Goal: Transaction & Acquisition: Book appointment/travel/reservation

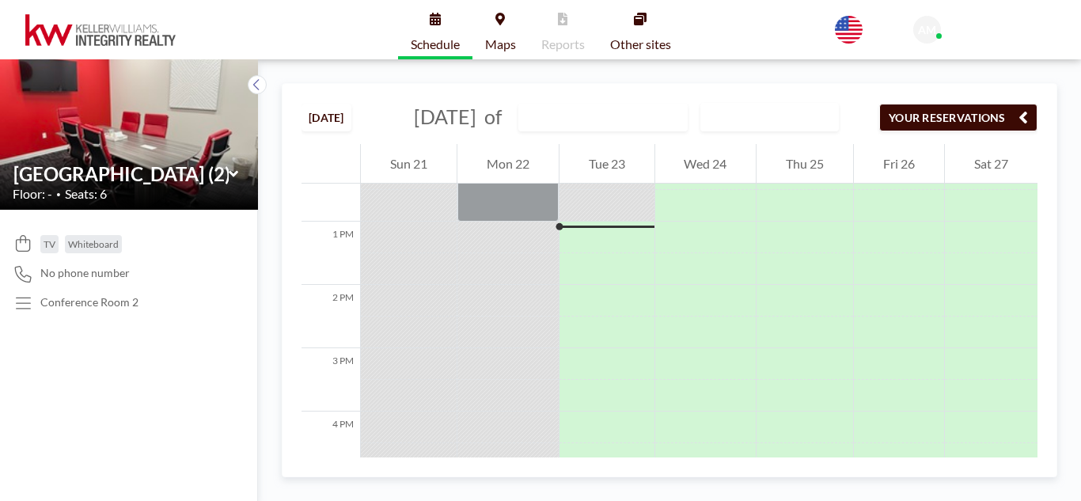
scroll to position [791, 0]
click at [231, 171] on icon at bounding box center [234, 174] width 10 height 16
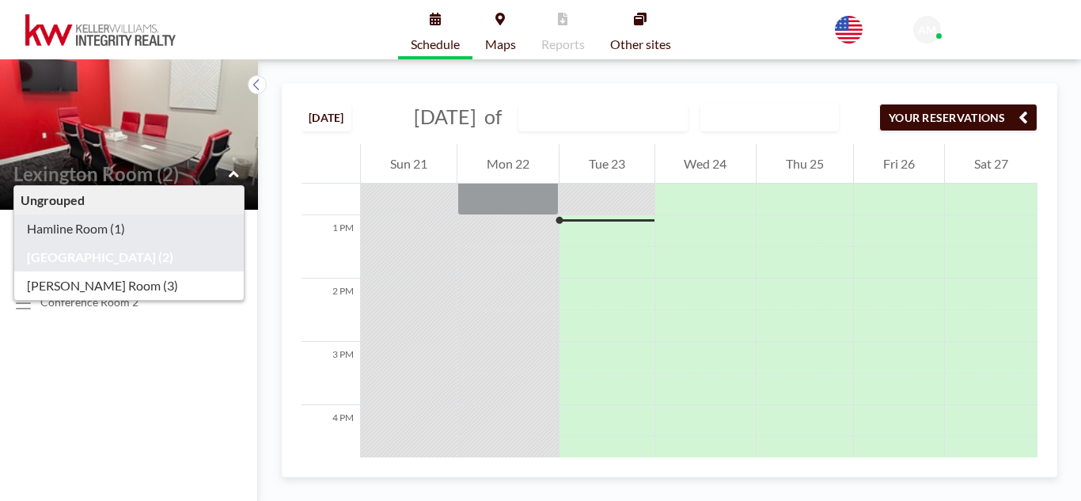
type input "Hamline Room (1)"
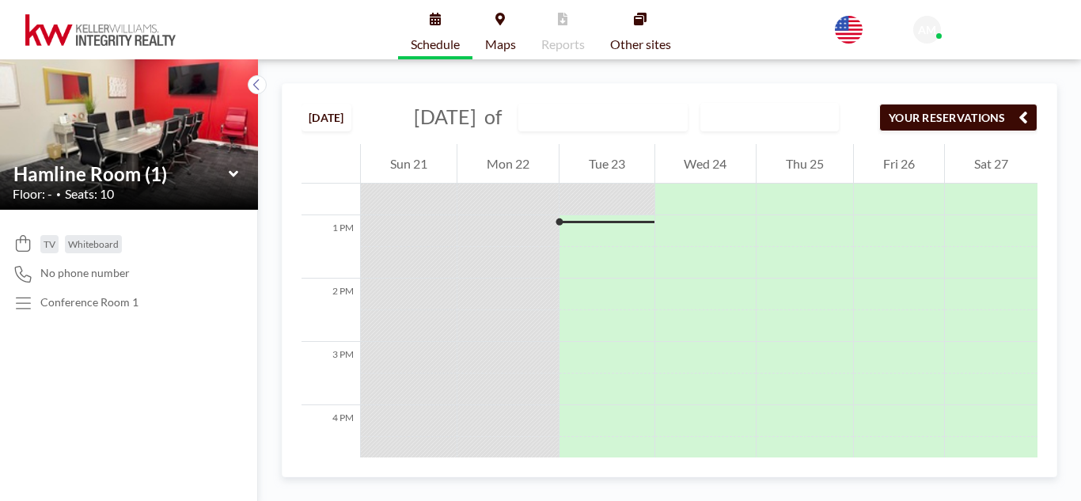
click at [237, 166] on icon at bounding box center [234, 174] width 10 height 16
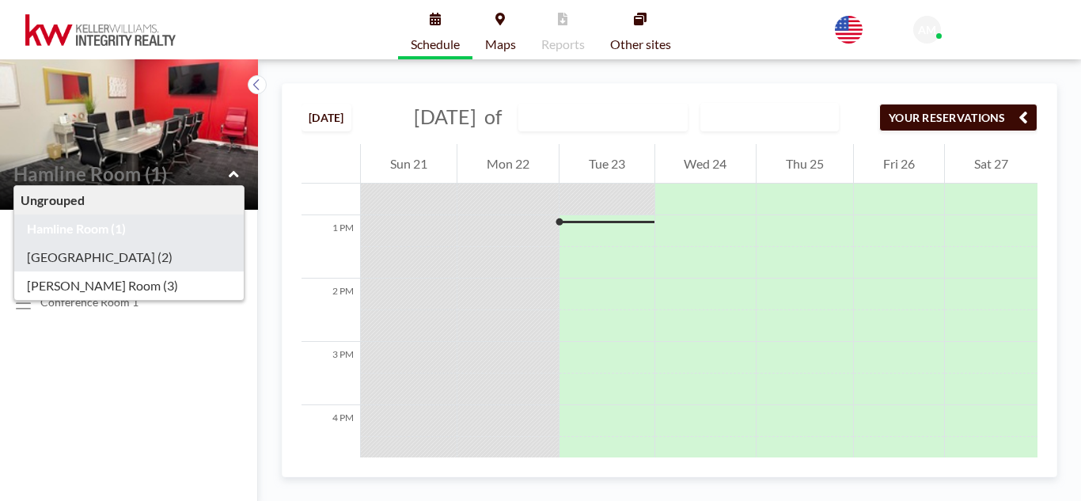
type input "[GEOGRAPHIC_DATA] (2)"
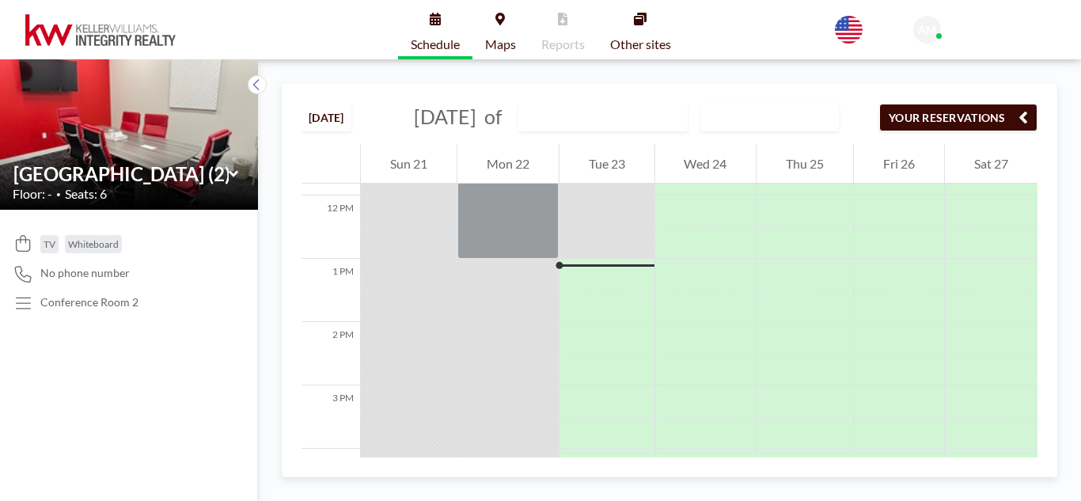
scroll to position [751, 0]
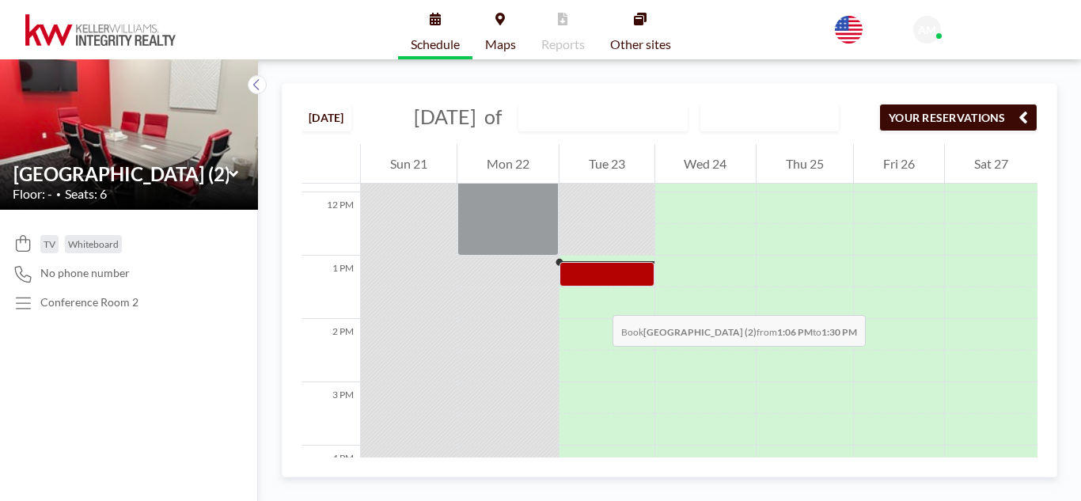
click at [597, 286] on div at bounding box center [606, 274] width 95 height 25
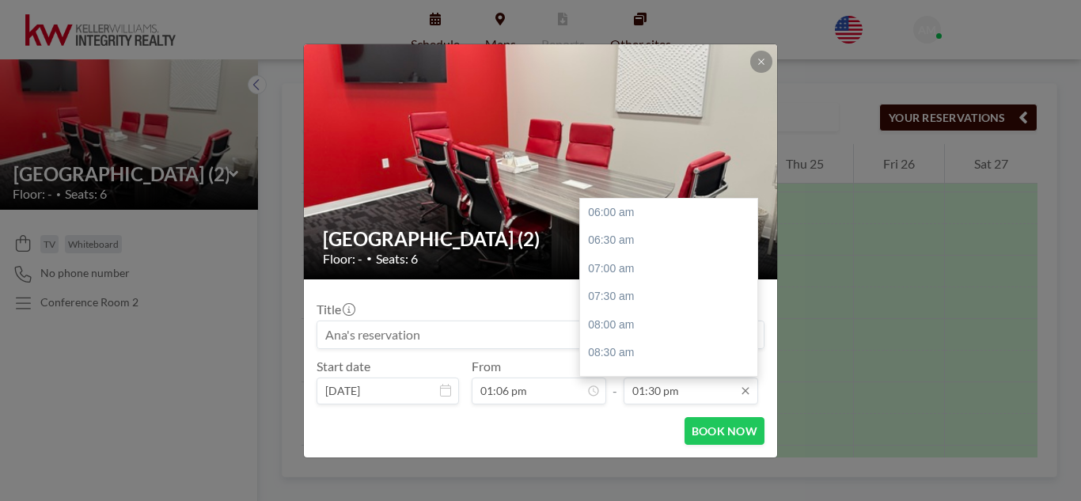
scroll to position [423, 0]
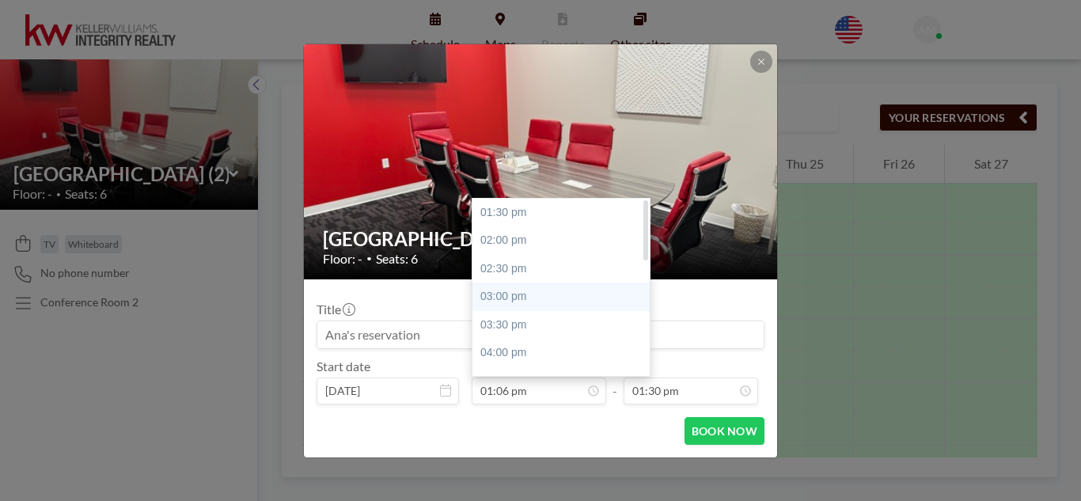
click at [563, 292] on div "03:00 pm" at bounding box center [564, 297] width 185 height 28
type input "03:00 pm"
type input "03:30 pm"
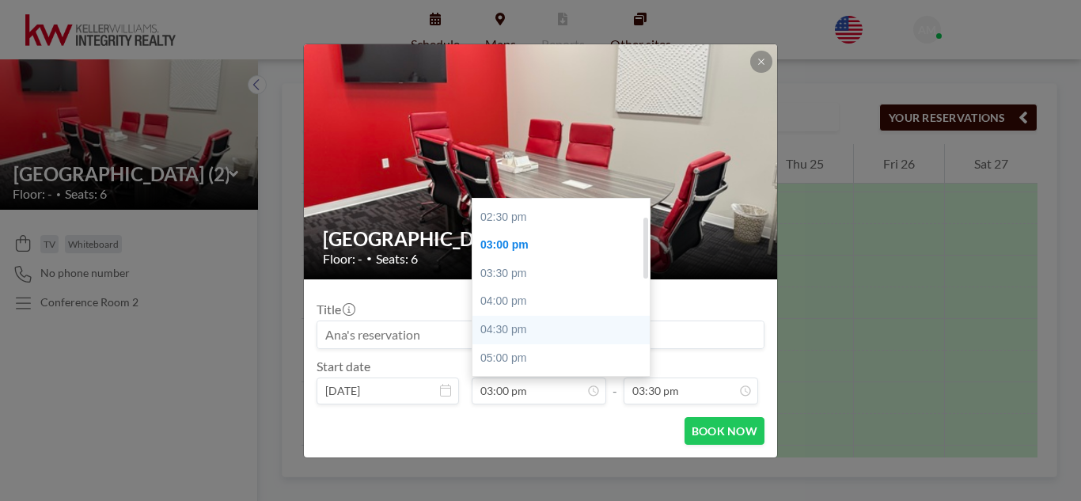
scroll to position [0, 0]
click at [552, 308] on div "03:00 pm" at bounding box center [564, 297] width 185 height 28
click at [548, 398] on input "03:00 pm" at bounding box center [539, 390] width 135 height 27
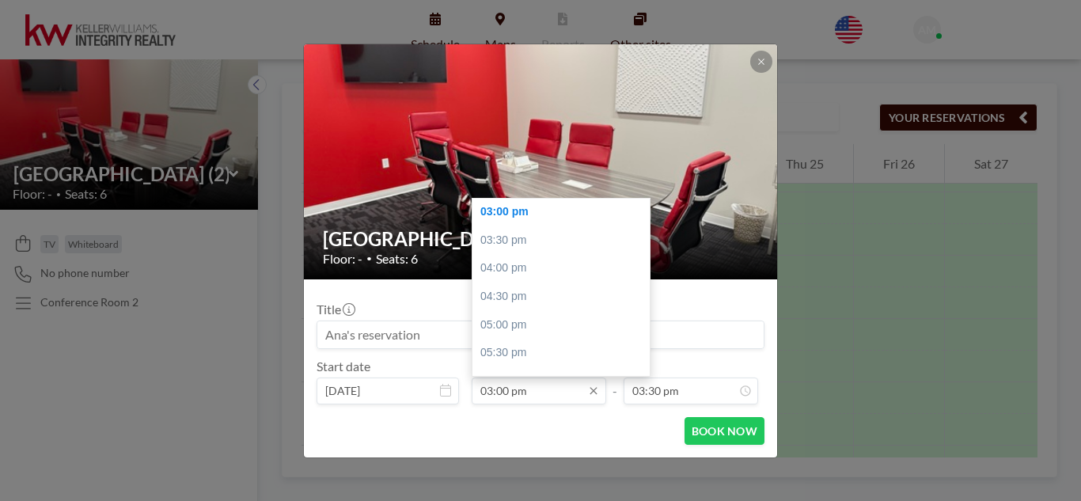
click at [548, 398] on input "03:00 pm" at bounding box center [539, 390] width 135 height 27
click at [592, 393] on icon at bounding box center [593, 391] width 13 height 13
click at [533, 211] on div "01:30 pm" at bounding box center [564, 213] width 185 height 28
type input "01:30 pm"
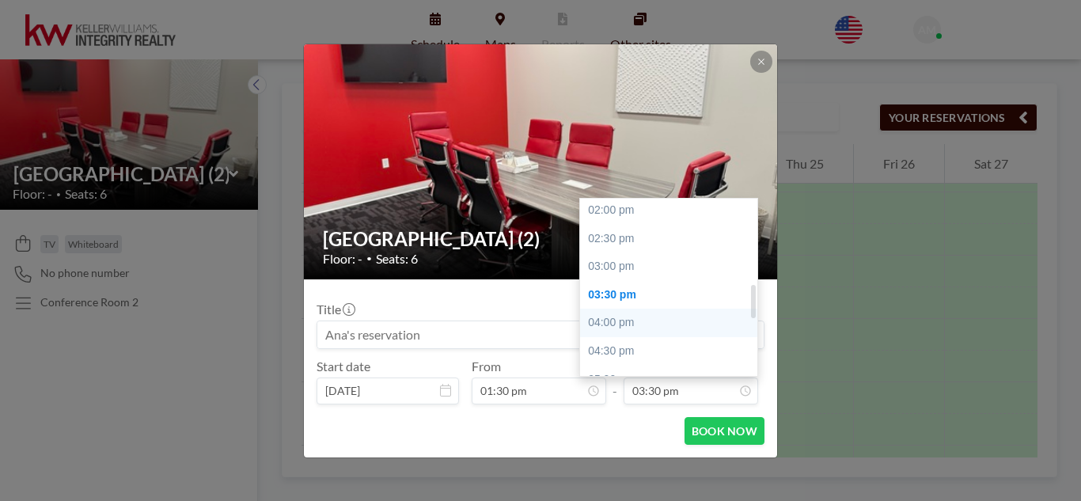
scroll to position [457, 0]
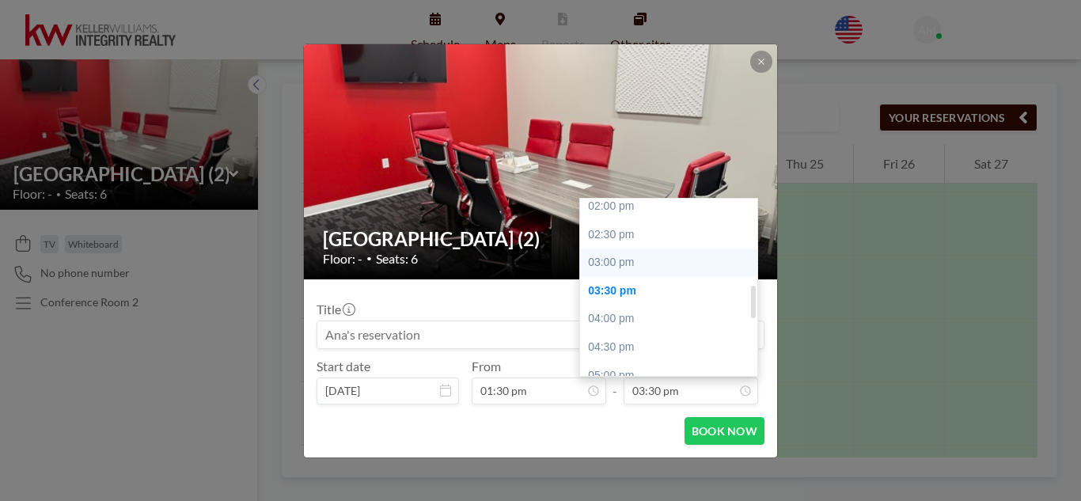
click at [618, 265] on div "03:00 pm" at bounding box center [672, 262] width 185 height 28
type input "03:00 pm"
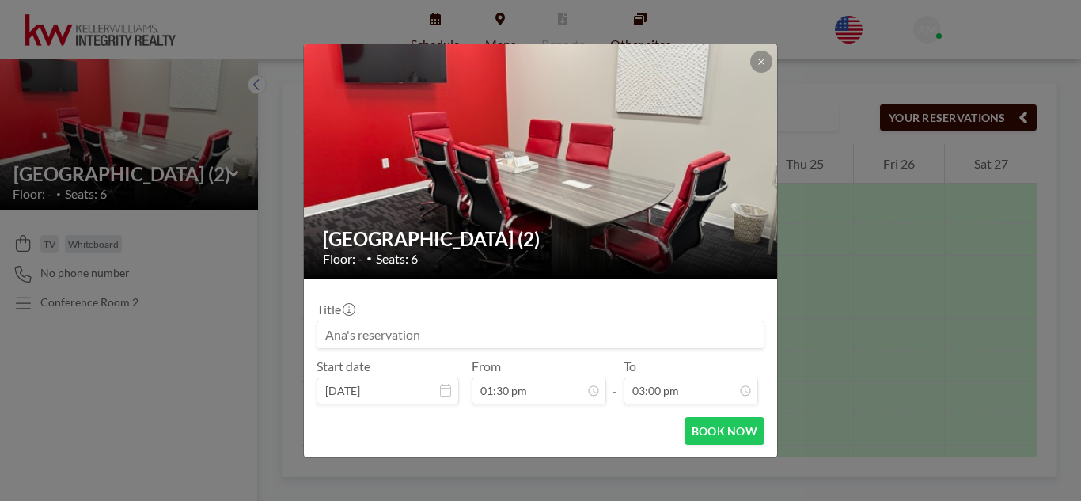
scroll to position [507, 0]
click at [717, 427] on button "BOOK NOW" at bounding box center [725, 431] width 80 height 28
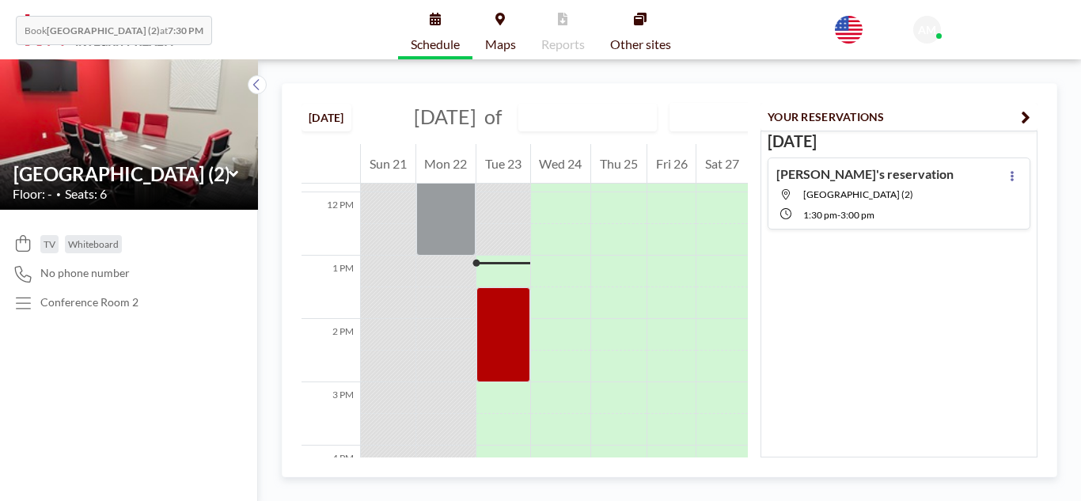
scroll to position [1282, 0]
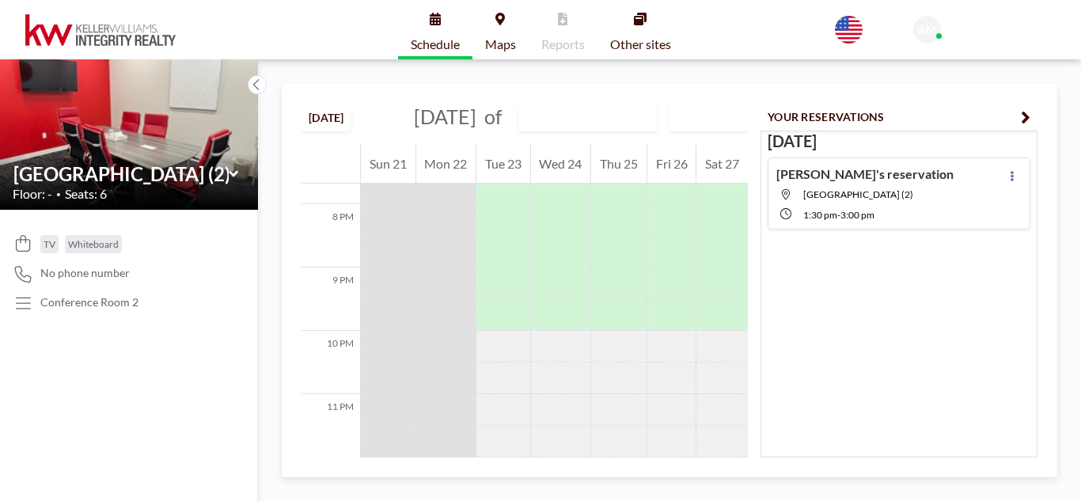
click at [1027, 110] on icon "button" at bounding box center [1025, 117] width 9 height 19
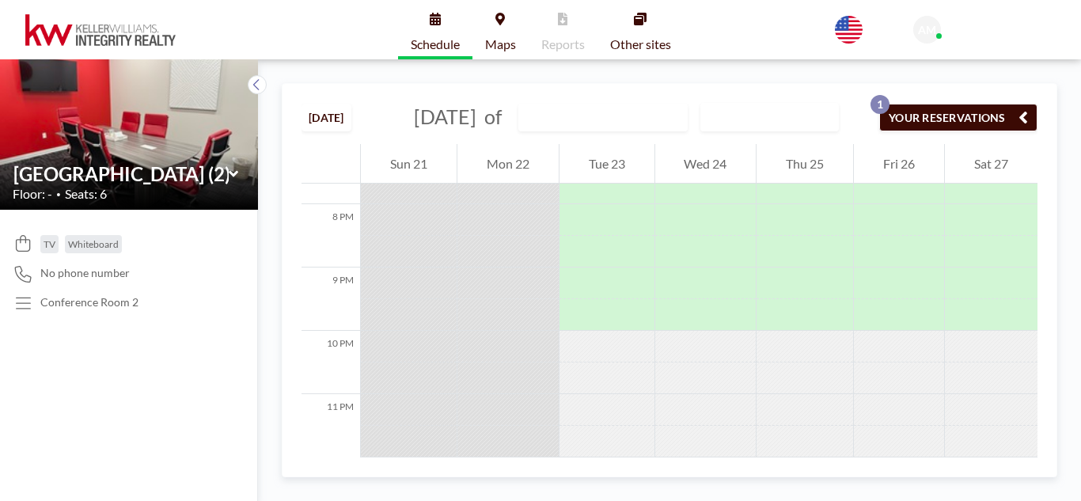
scroll to position [1274, 0]
